Goal: Find specific page/section: Find specific page/section

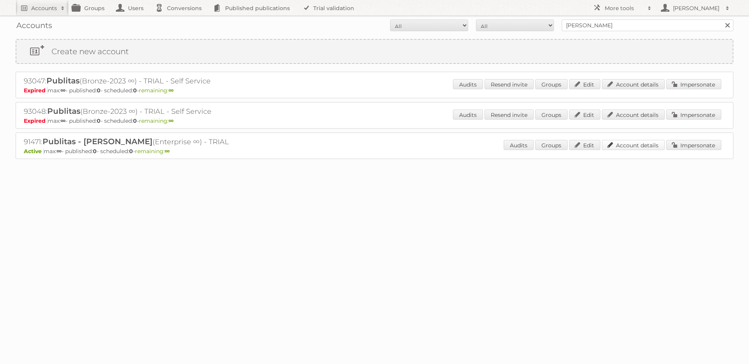
click at [621, 146] on link "Account details" at bounding box center [633, 145] width 63 height 10
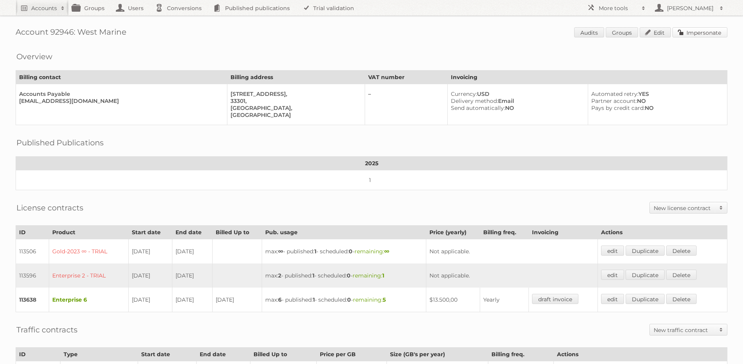
click at [703, 32] on link "Impersonate" at bounding box center [700, 32] width 55 height 10
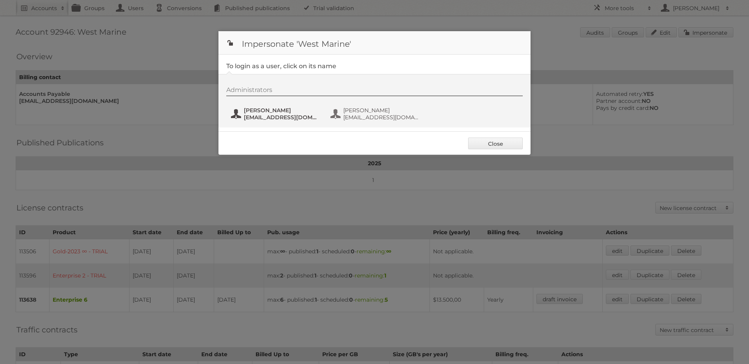
click at [287, 116] on span "MelanieH@westmarine.com" at bounding box center [282, 117] width 76 height 7
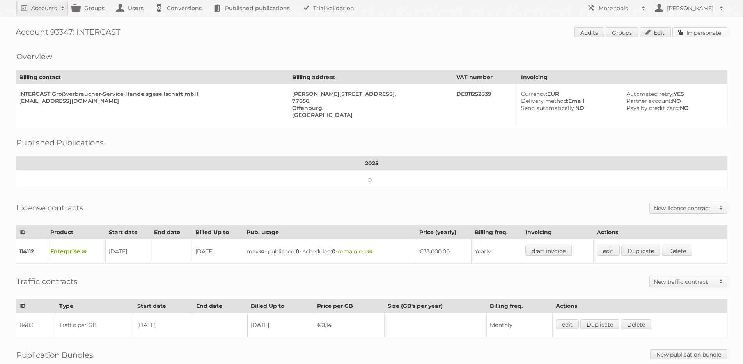
click at [704, 27] on link "Impersonate" at bounding box center [700, 32] width 55 height 10
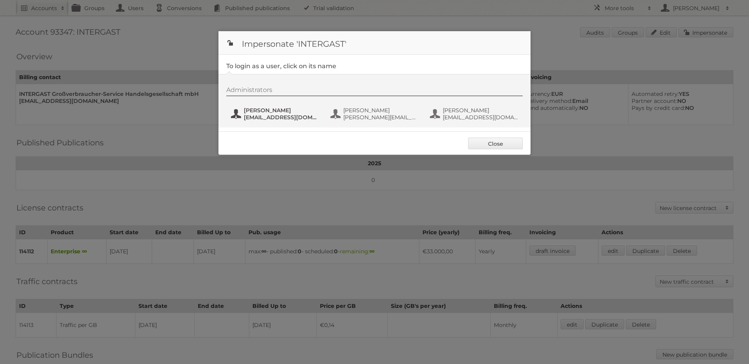
click at [271, 112] on span "Anette Hill" at bounding box center [282, 110] width 76 height 7
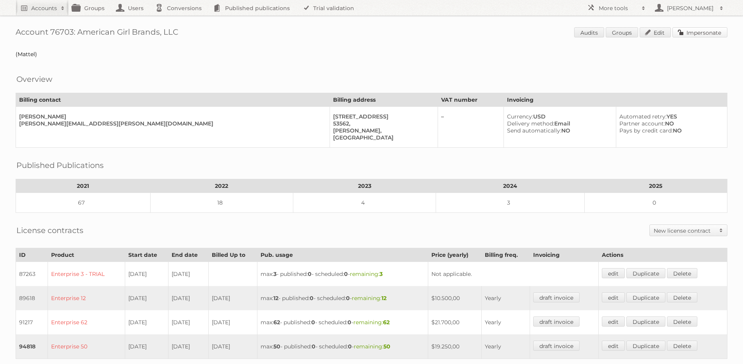
click at [685, 29] on link "Impersonate" at bounding box center [700, 32] width 55 height 10
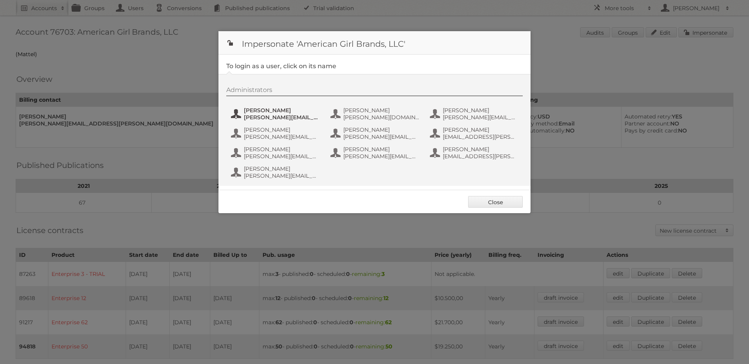
click at [280, 110] on span "Bryant Verador" at bounding box center [282, 110] width 76 height 7
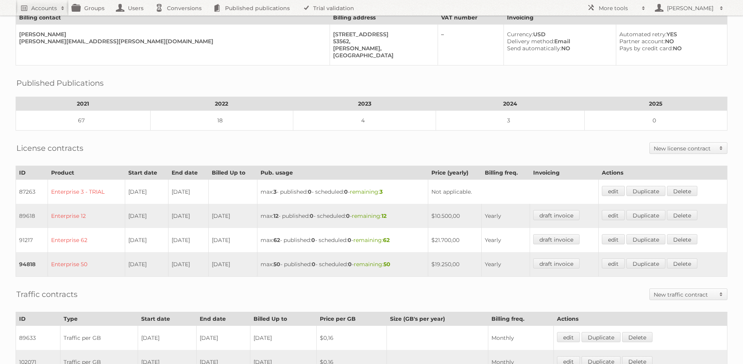
scroll to position [247, 0]
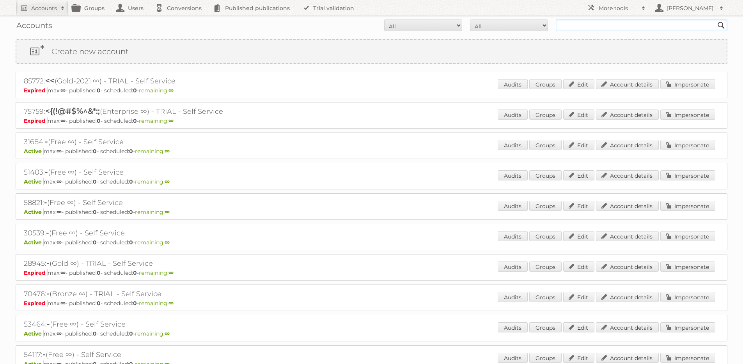
click at [648, 25] on input "text" at bounding box center [642, 26] width 172 height 12
click at [580, 29] on input "text" at bounding box center [642, 26] width 172 height 12
type input "rewe"
click at [715, 20] on input "Search" at bounding box center [721, 26] width 12 height 12
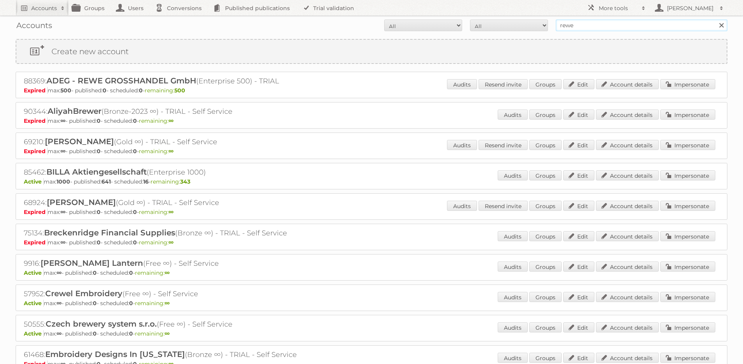
click at [593, 21] on input "rewe" at bounding box center [642, 26] width 172 height 12
click at [95, 11] on link "Groups" at bounding box center [91, 8] width 44 height 16
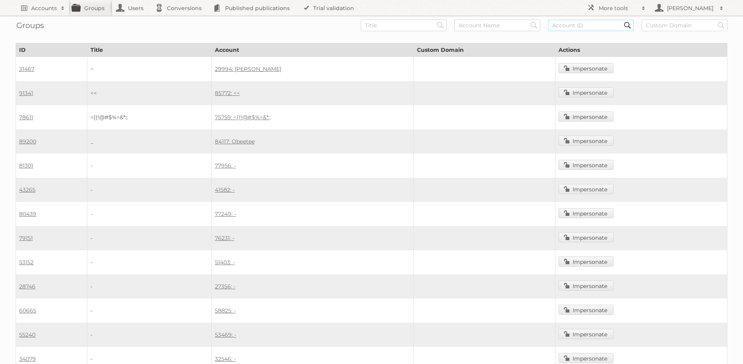
click at [589, 28] on input "text" at bounding box center [591, 26] width 86 height 12
click at [477, 25] on input "text" at bounding box center [497, 26] width 86 height 12
paste input "rewe"
type input "rewe"
click at [435, 20] on input "Search" at bounding box center [441, 26] width 12 height 12
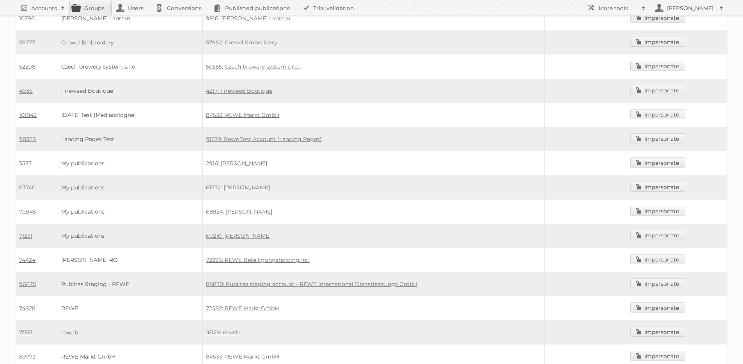
scroll to position [562, 0]
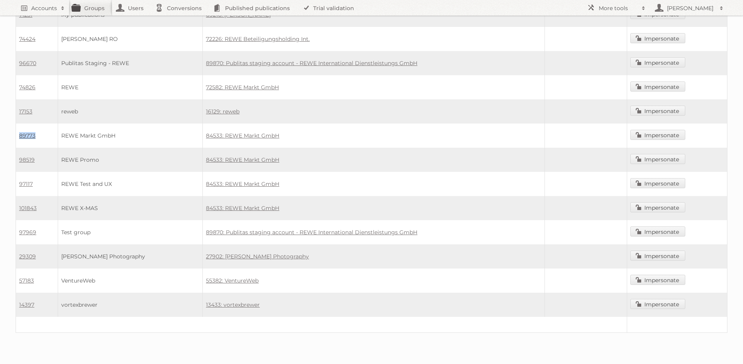
drag, startPoint x: 41, startPoint y: 135, endPoint x: 20, endPoint y: 135, distance: 20.3
click at [20, 135] on td "89773" at bounding box center [37, 136] width 42 height 24
copy link "89773"
